Goal: Information Seeking & Learning: Learn about a topic

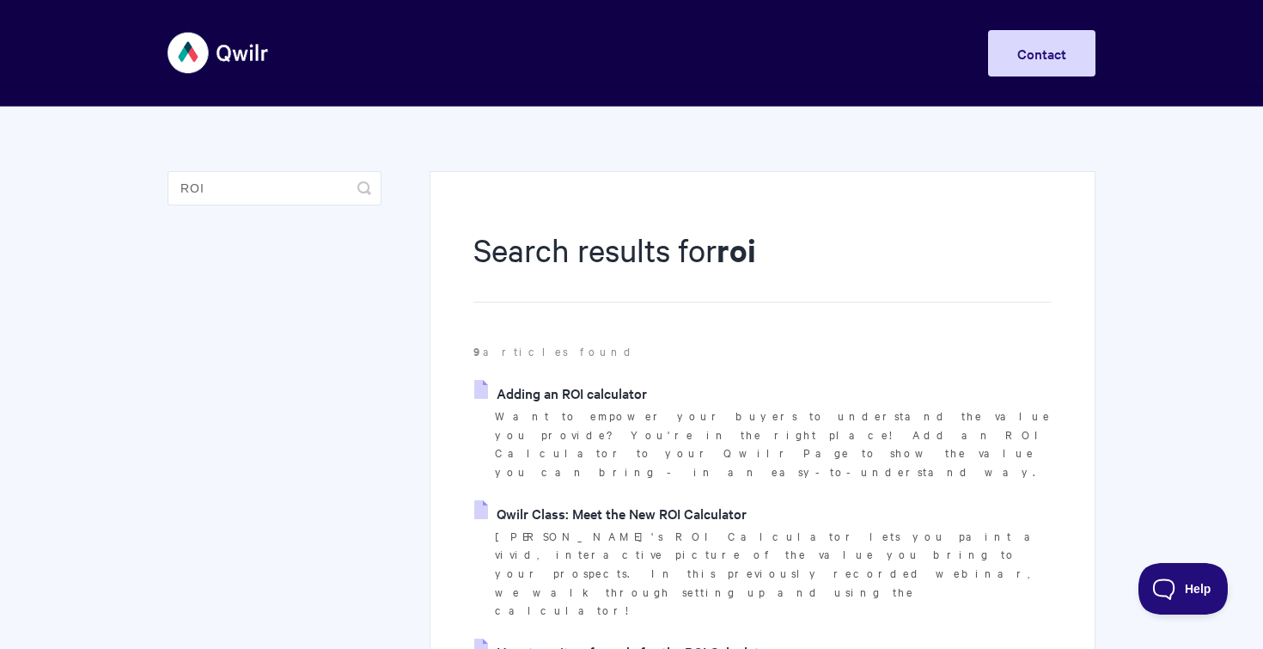
click at [627, 500] on link "Qwilr Class: Meet the New ROI Calculator" at bounding box center [610, 513] width 272 height 26
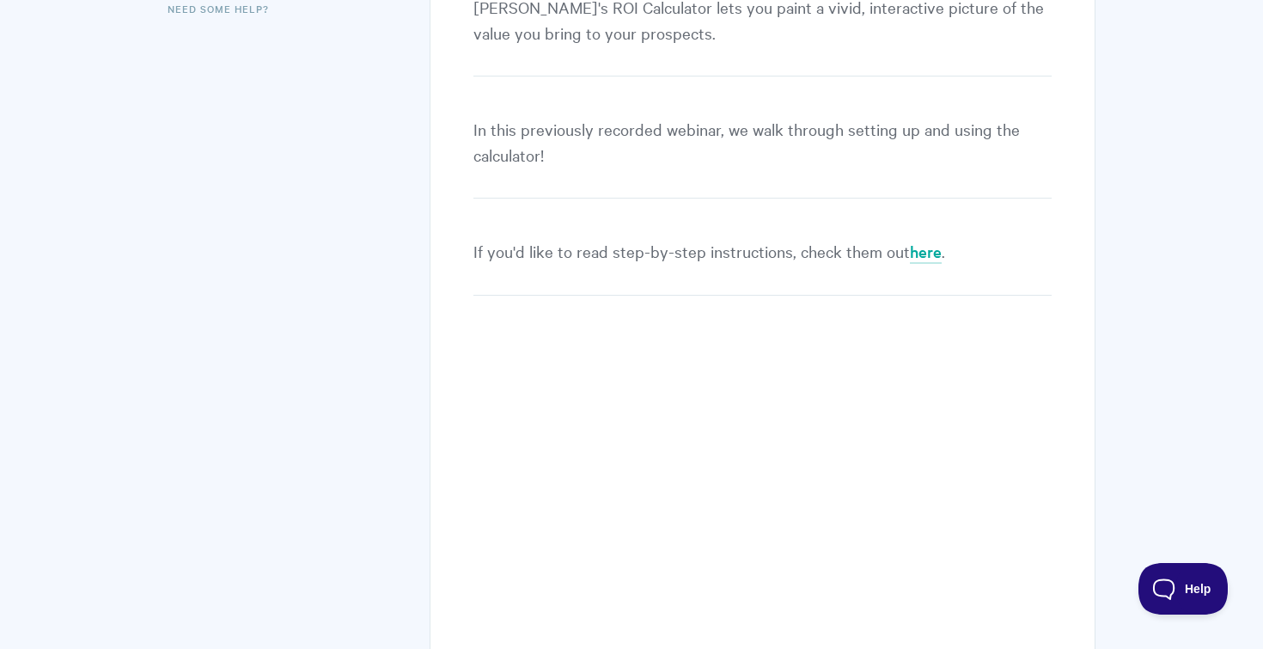
scroll to position [423, 0]
